Goal: Transaction & Acquisition: Obtain resource

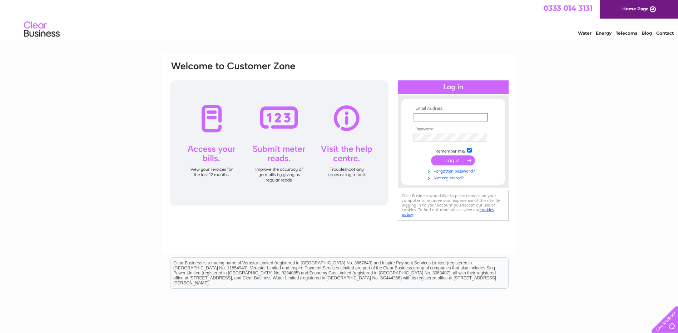
type input "financeduncanmclaren@outlook.com"
click at [456, 159] on input "submit" at bounding box center [453, 160] width 44 height 10
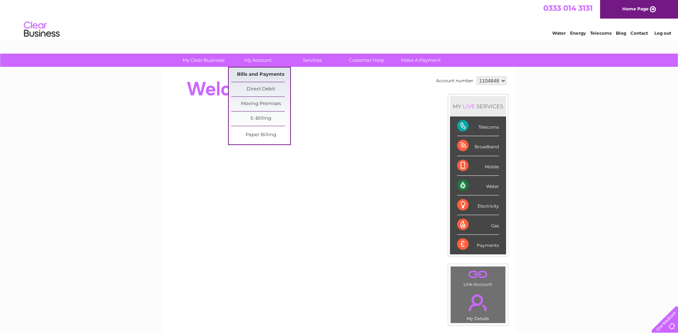
click at [258, 72] on link "Bills and Payments" at bounding box center [260, 75] width 59 height 14
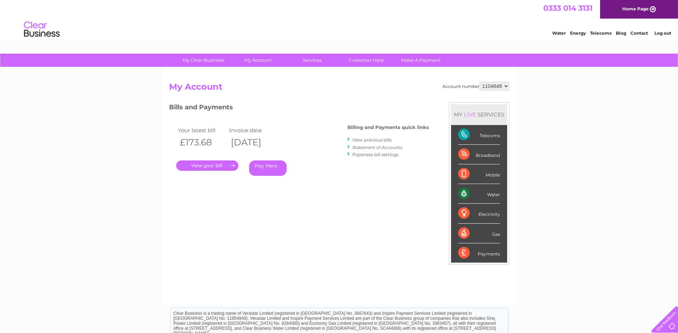
click at [202, 163] on link "." at bounding box center [207, 166] width 62 height 10
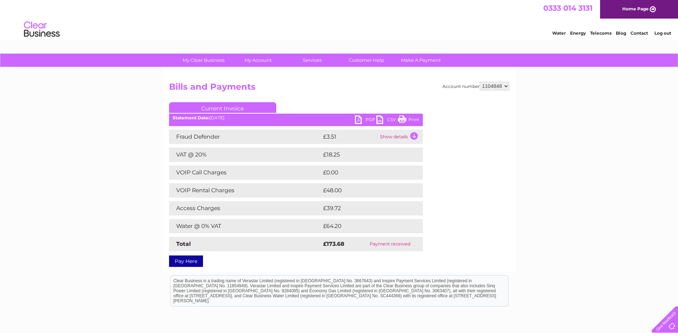
click at [358, 122] on link "PDF" at bounding box center [365, 120] width 21 height 10
click at [663, 33] on link "Log out" at bounding box center [663, 32] width 17 height 5
